Goal: Task Accomplishment & Management: Manage account settings

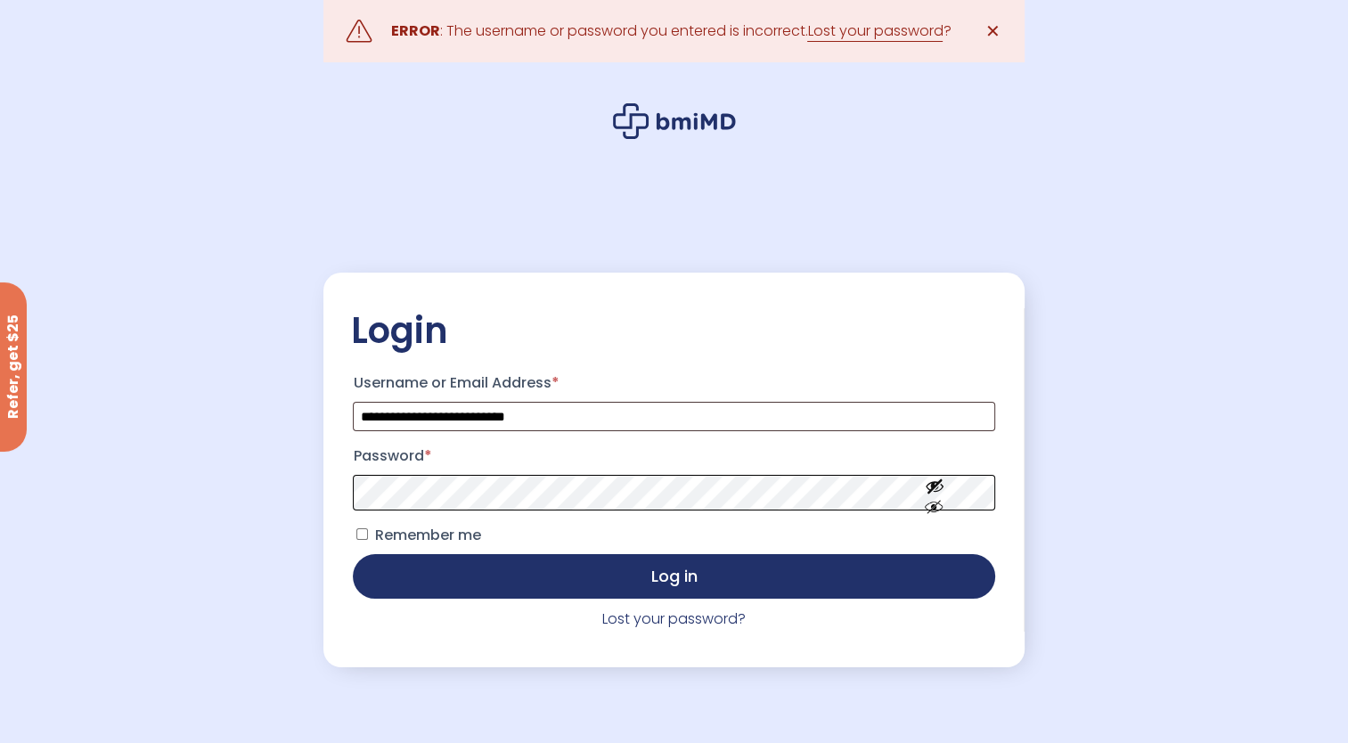
click at [353, 554] on button "Log in" at bounding box center [673, 576] width 641 height 45
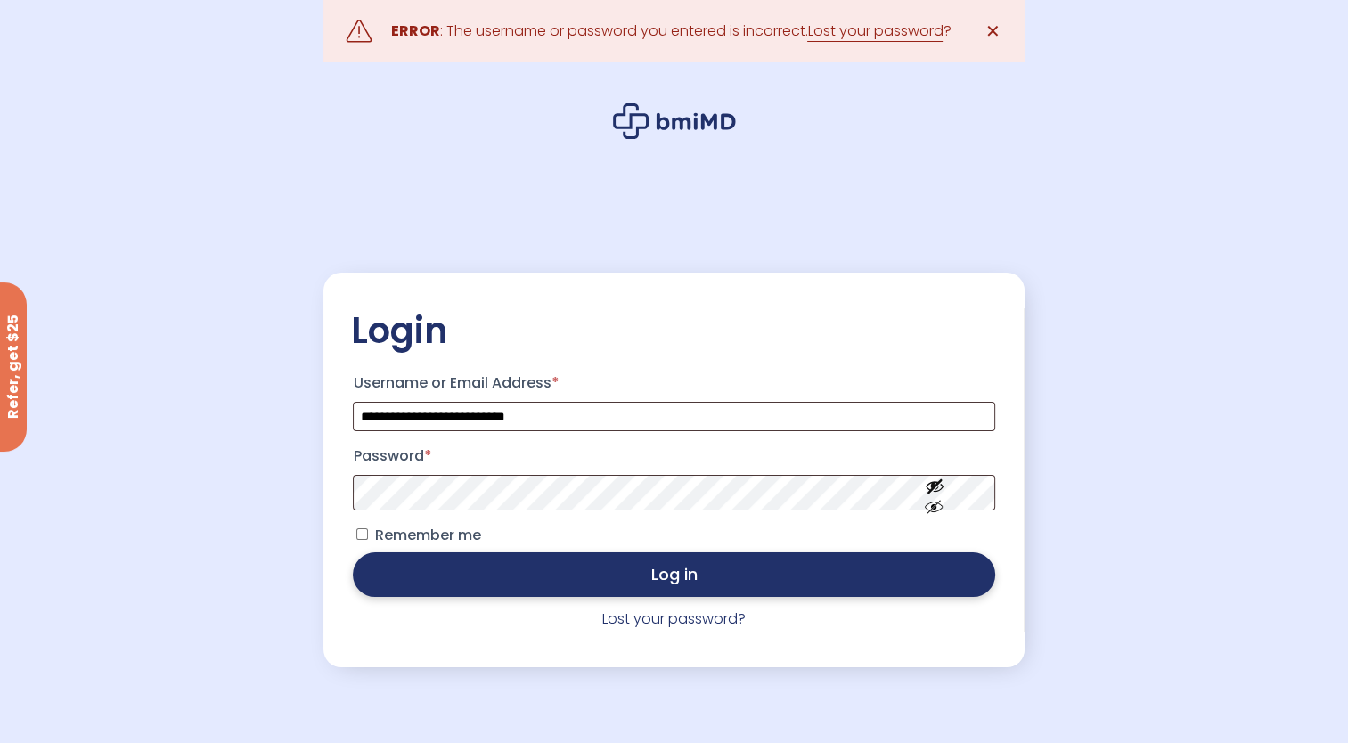
click at [542, 582] on button "Log in" at bounding box center [673, 574] width 641 height 45
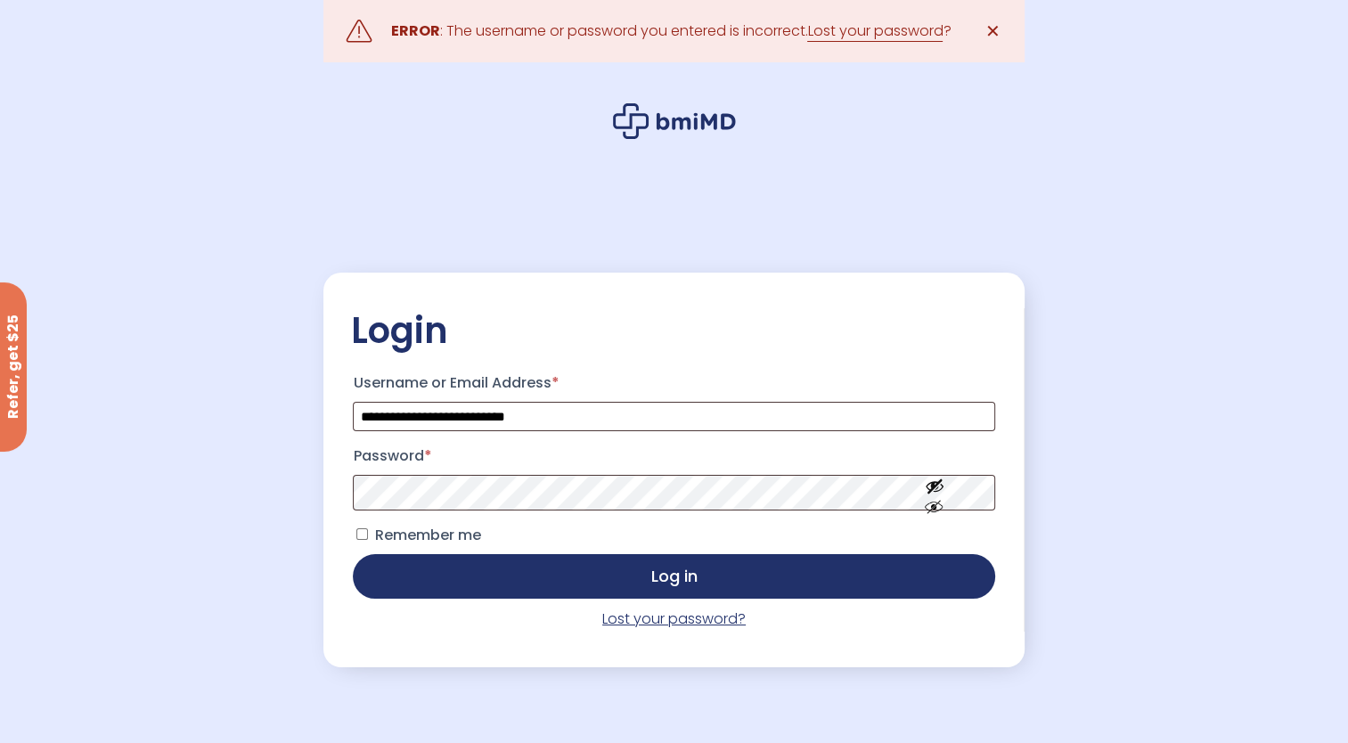
click at [666, 624] on link "Lost your password?" at bounding box center [673, 618] width 143 height 20
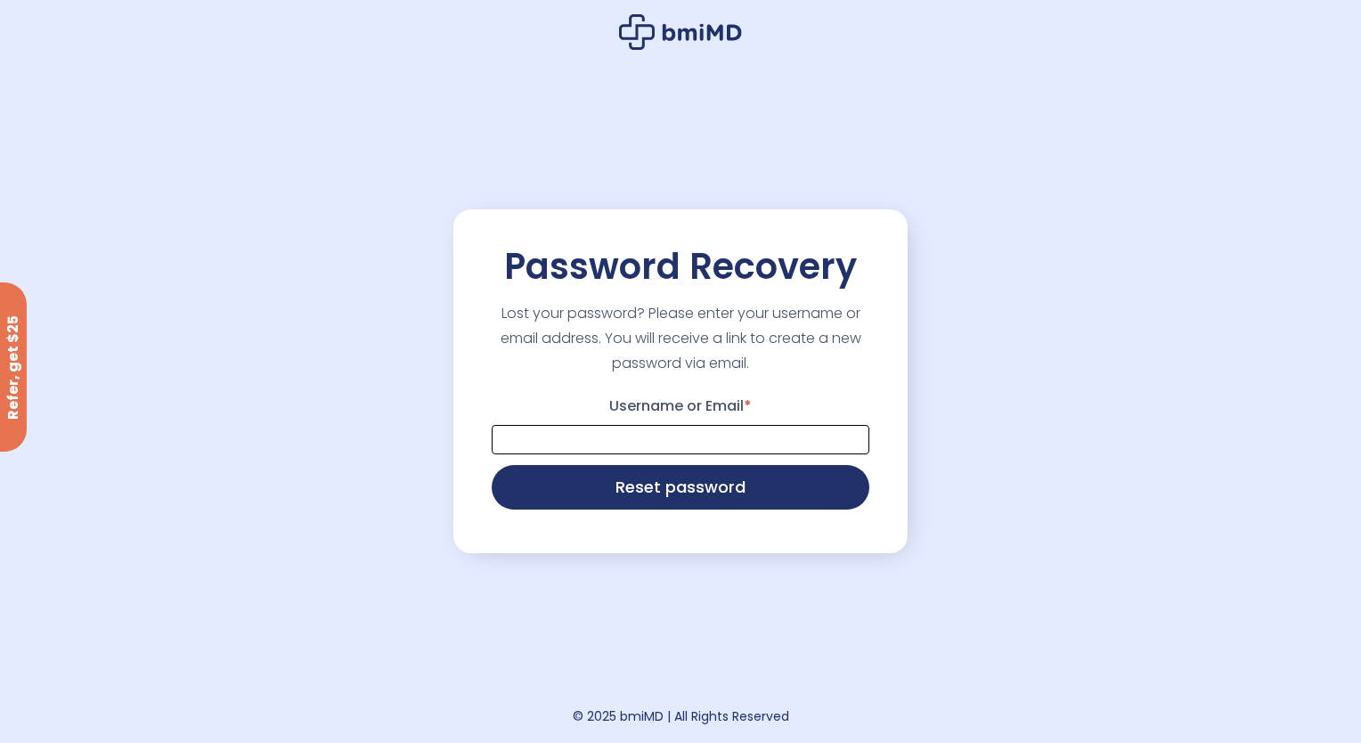
click at [625, 436] on input "Username or Email *" at bounding box center [681, 439] width 378 height 29
type input "**********"
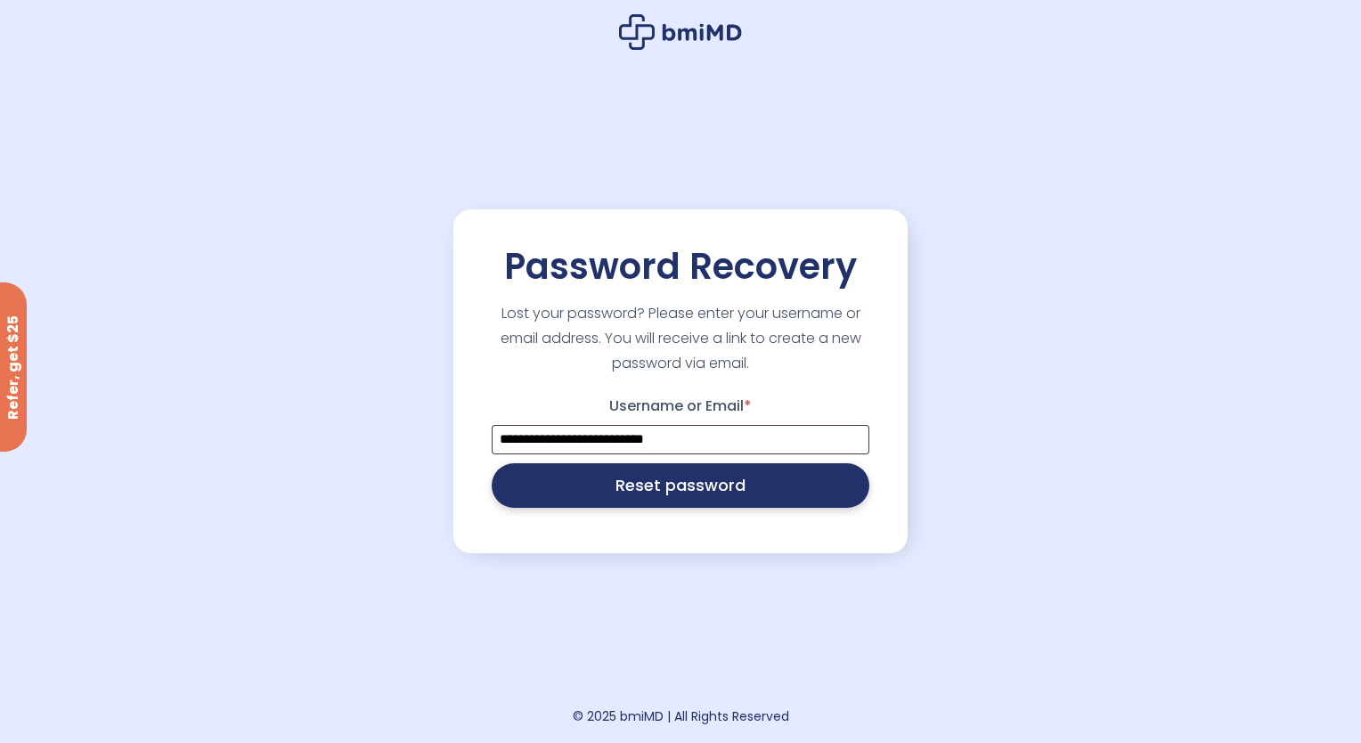
click at [574, 470] on button "Reset password" at bounding box center [681, 485] width 378 height 45
